Goal: Transaction & Acquisition: Book appointment/travel/reservation

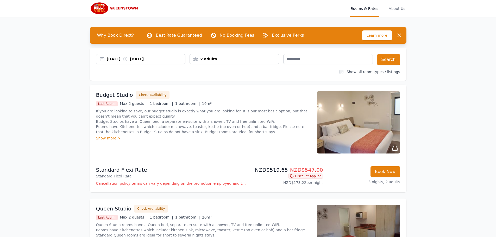
drag, startPoint x: 0, startPoint y: 0, endPoint x: 112, endPoint y: 61, distance: 127.5
click at [112, 61] on div "[DATE] [DATE]" at bounding box center [146, 58] width 79 height 5
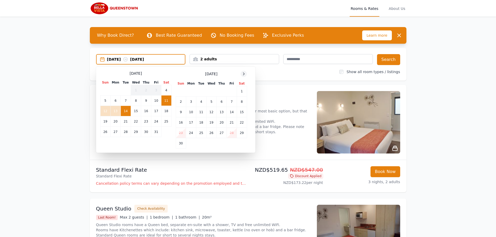
click at [243, 73] on icon at bounding box center [243, 74] width 4 height 4
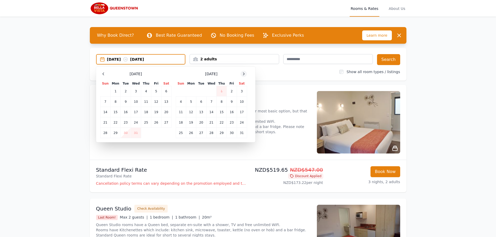
click at [243, 73] on icon at bounding box center [243, 74] width 4 height 4
click at [147, 132] on td "29" at bounding box center [146, 133] width 10 height 10
click at [164, 131] on td "31" at bounding box center [166, 133] width 10 height 10
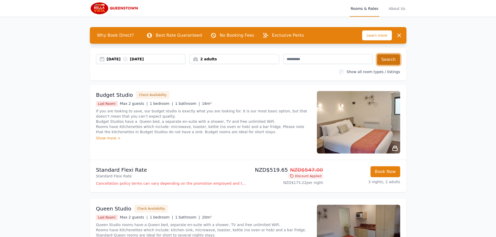
click at [389, 60] on button "Search" at bounding box center [388, 59] width 23 height 11
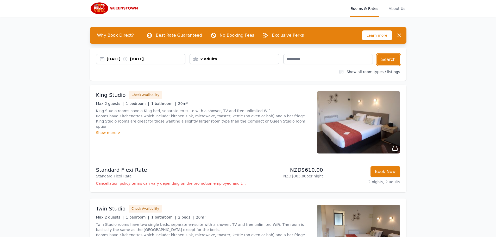
click at [119, 59] on div "[DATE] [DATE]" at bounding box center [146, 58] width 79 height 5
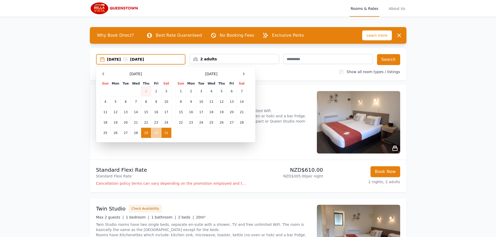
click at [155, 132] on td "30" at bounding box center [156, 133] width 10 height 10
click at [144, 131] on td "29" at bounding box center [146, 133] width 10 height 10
click at [156, 133] on td "30" at bounding box center [156, 133] width 10 height 10
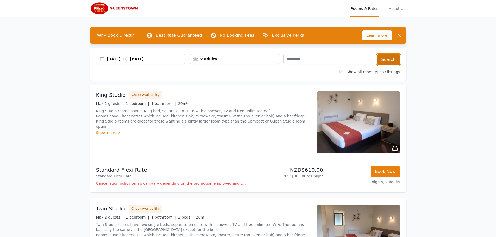
click at [389, 60] on button "Search" at bounding box center [388, 59] width 23 height 11
